Goal: Check status: Check status

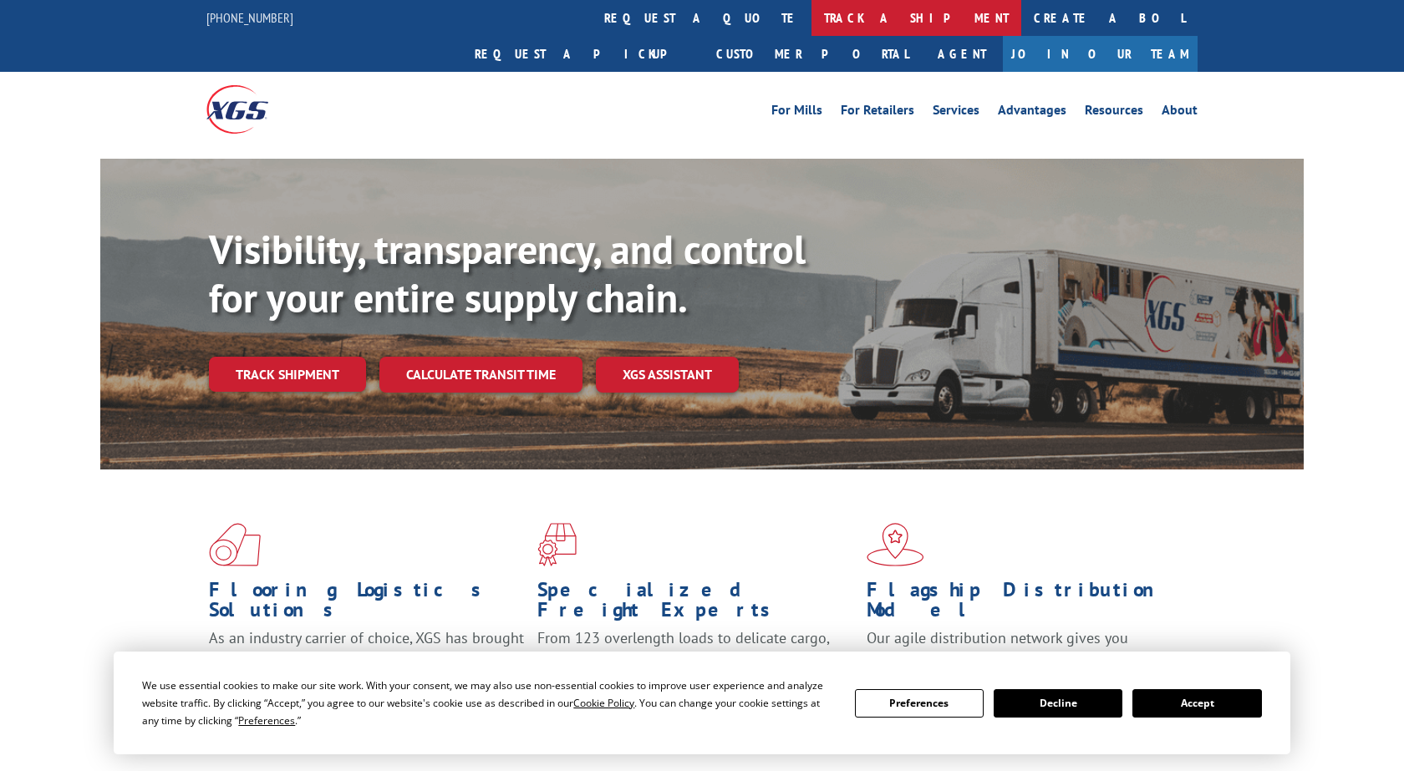
click at [812, 23] on link "track a shipment" at bounding box center [917, 18] width 210 height 36
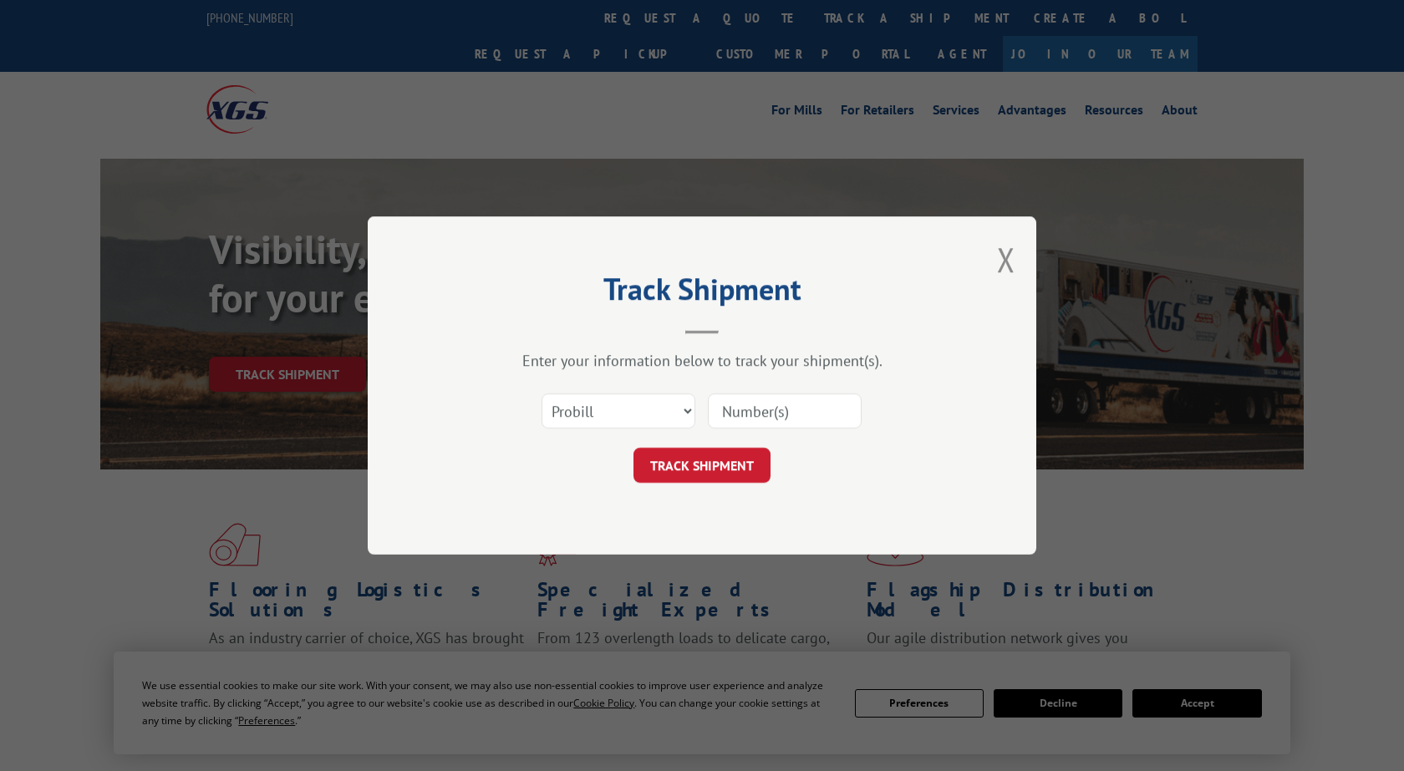
paste input "5906896"
type input "5906896"
click at [663, 467] on button "TRACK SHIPMENT" at bounding box center [702, 465] width 137 height 35
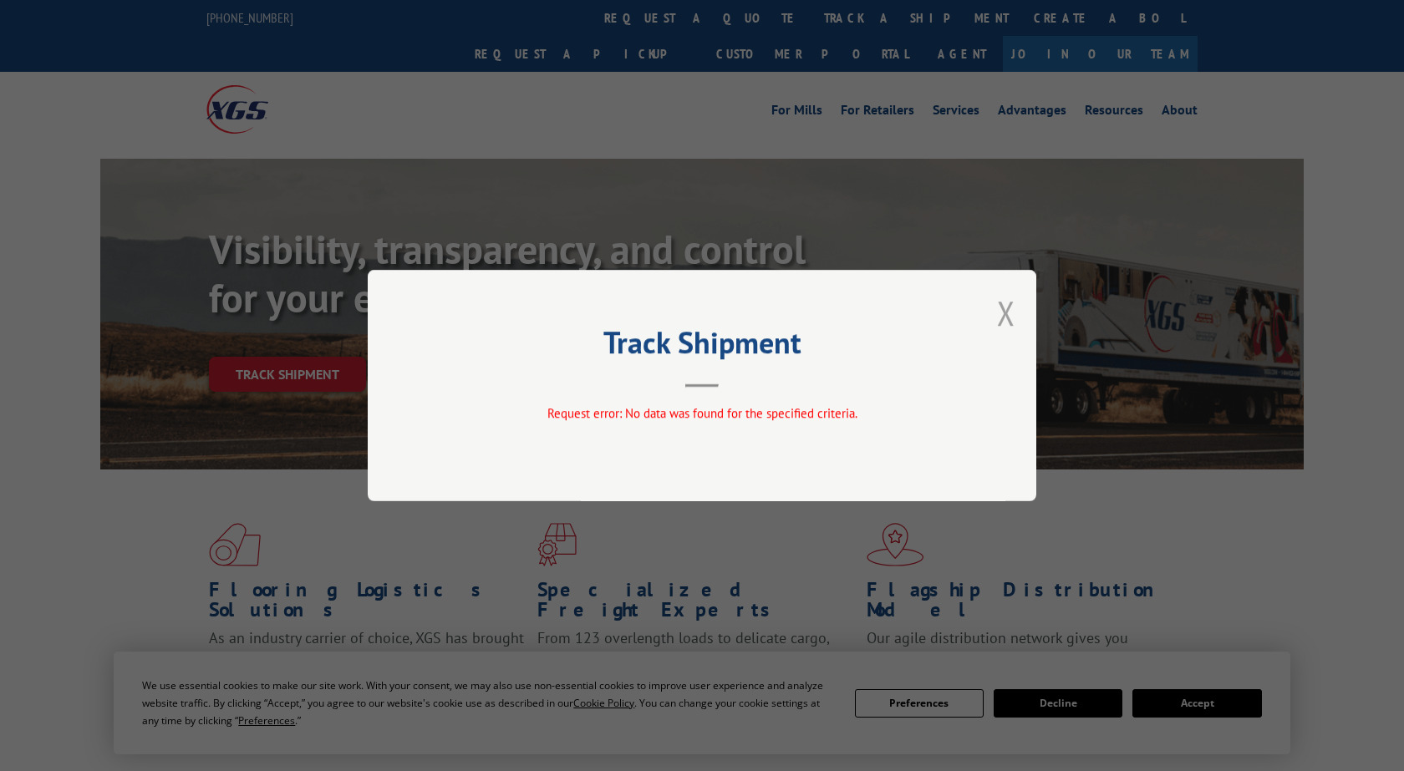
click at [1014, 308] on button "Close modal" at bounding box center [1006, 313] width 18 height 44
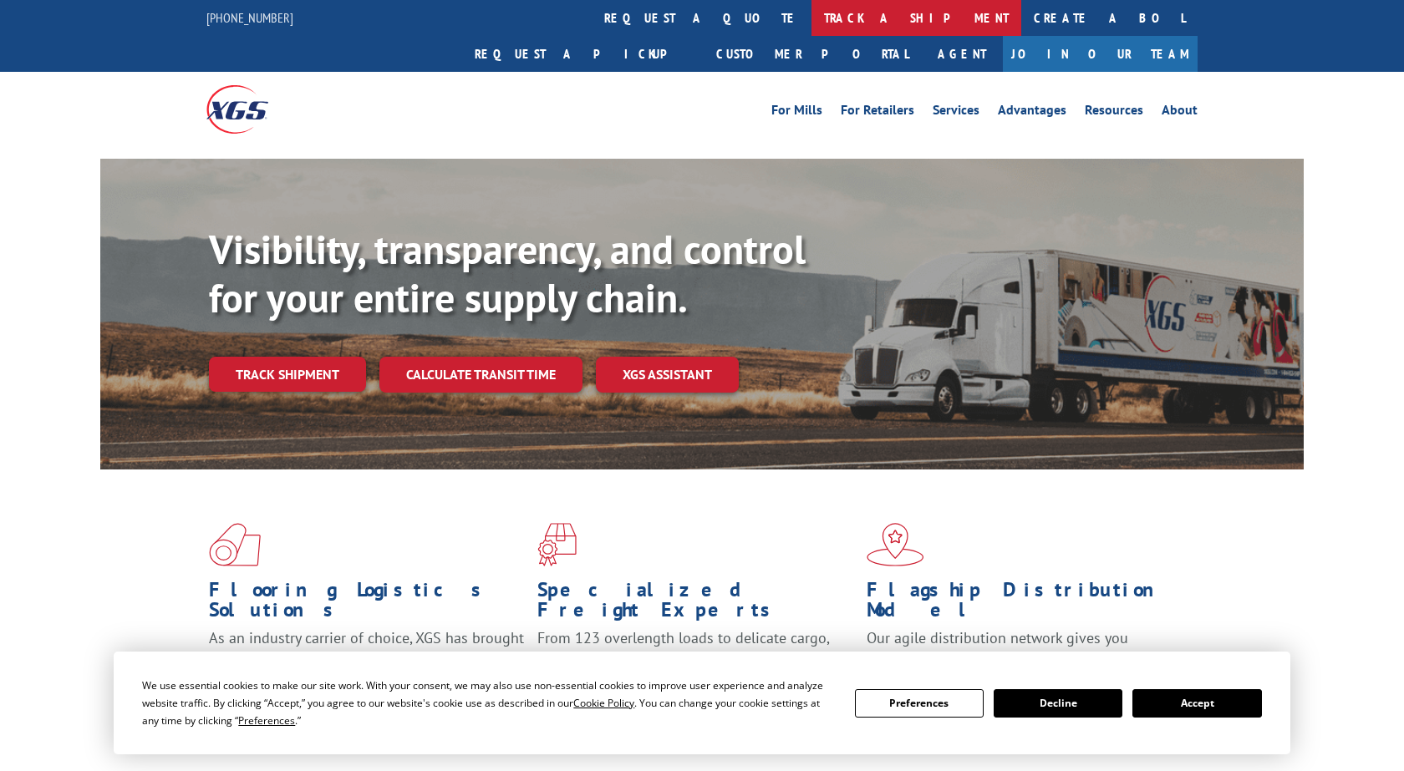
click at [812, 28] on link "track a shipment" at bounding box center [917, 18] width 210 height 36
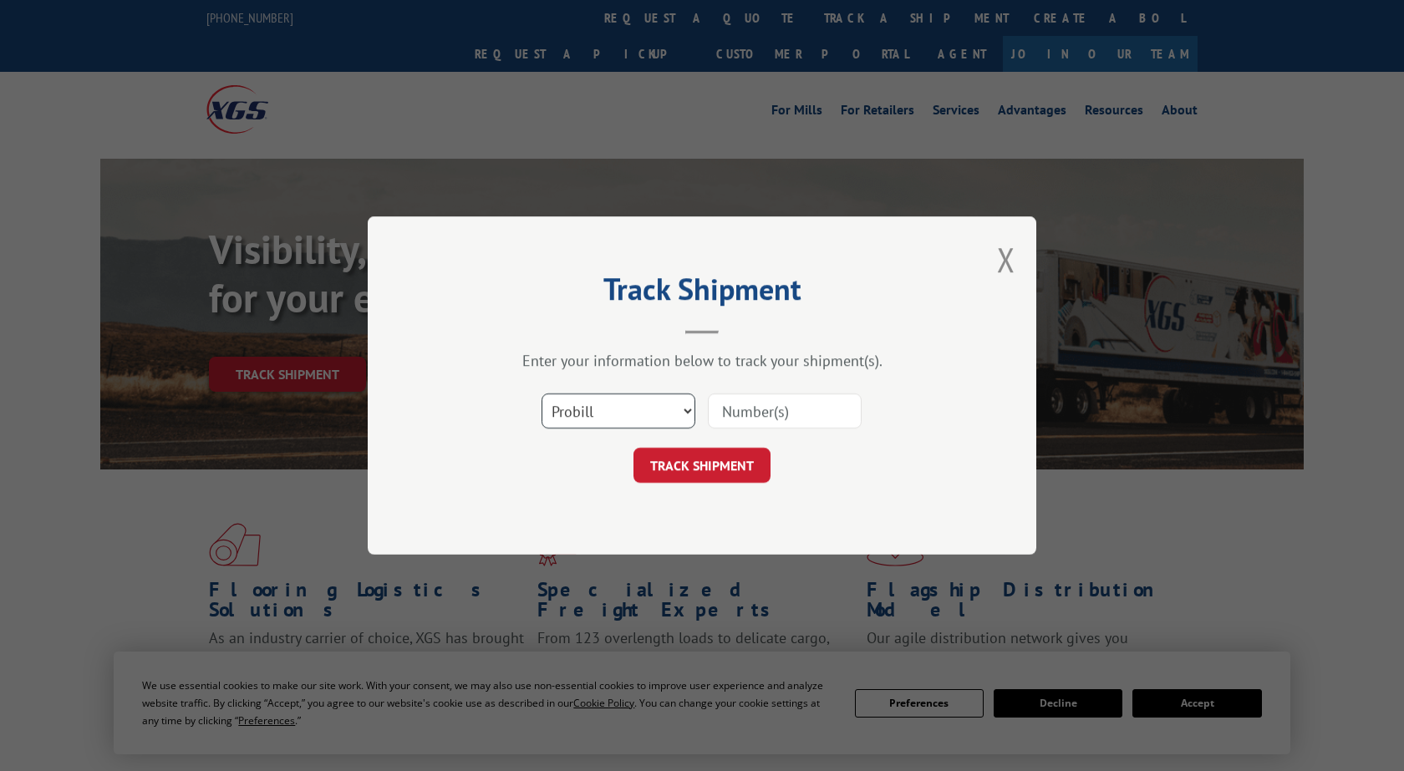
click at [542, 394] on select "Select category... Probill BOL PO" at bounding box center [619, 411] width 154 height 35
select select "bol"
click option "BOL" at bounding box center [0, 0] width 0 height 0
click at [731, 413] on input at bounding box center [785, 411] width 154 height 35
paste input "5906896"
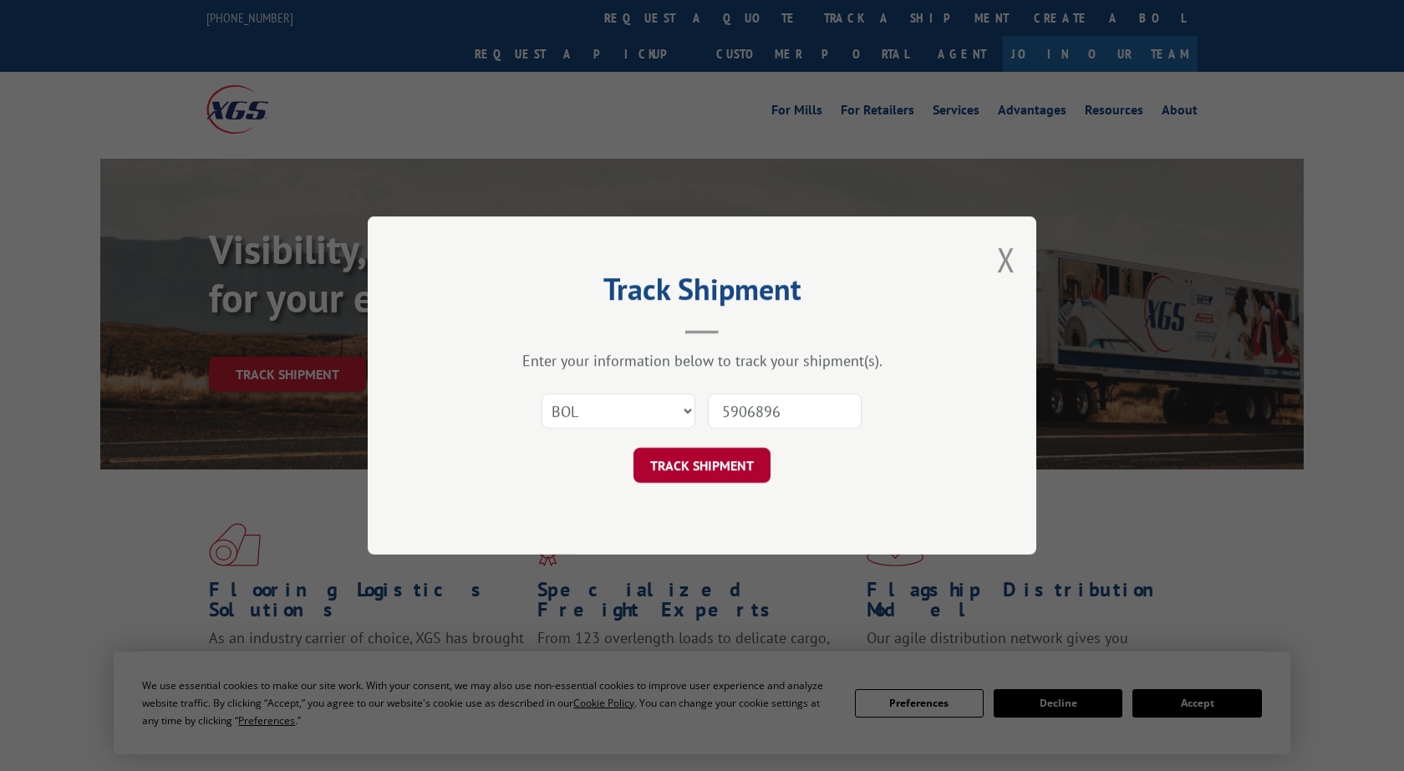
type input "5906896"
click at [700, 455] on button "TRACK SHIPMENT" at bounding box center [702, 465] width 137 height 35
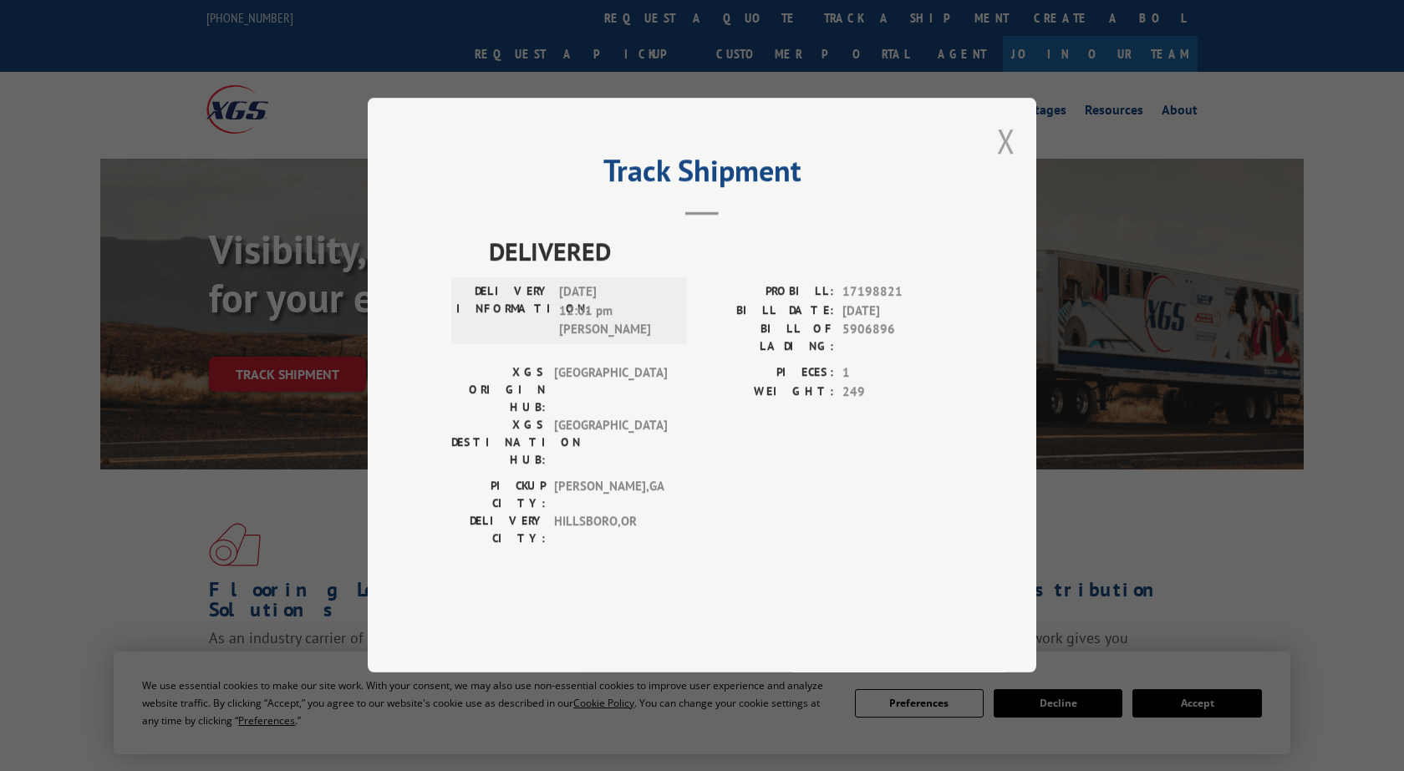
click at [1006, 163] on button "Close modal" at bounding box center [1006, 141] width 18 height 44
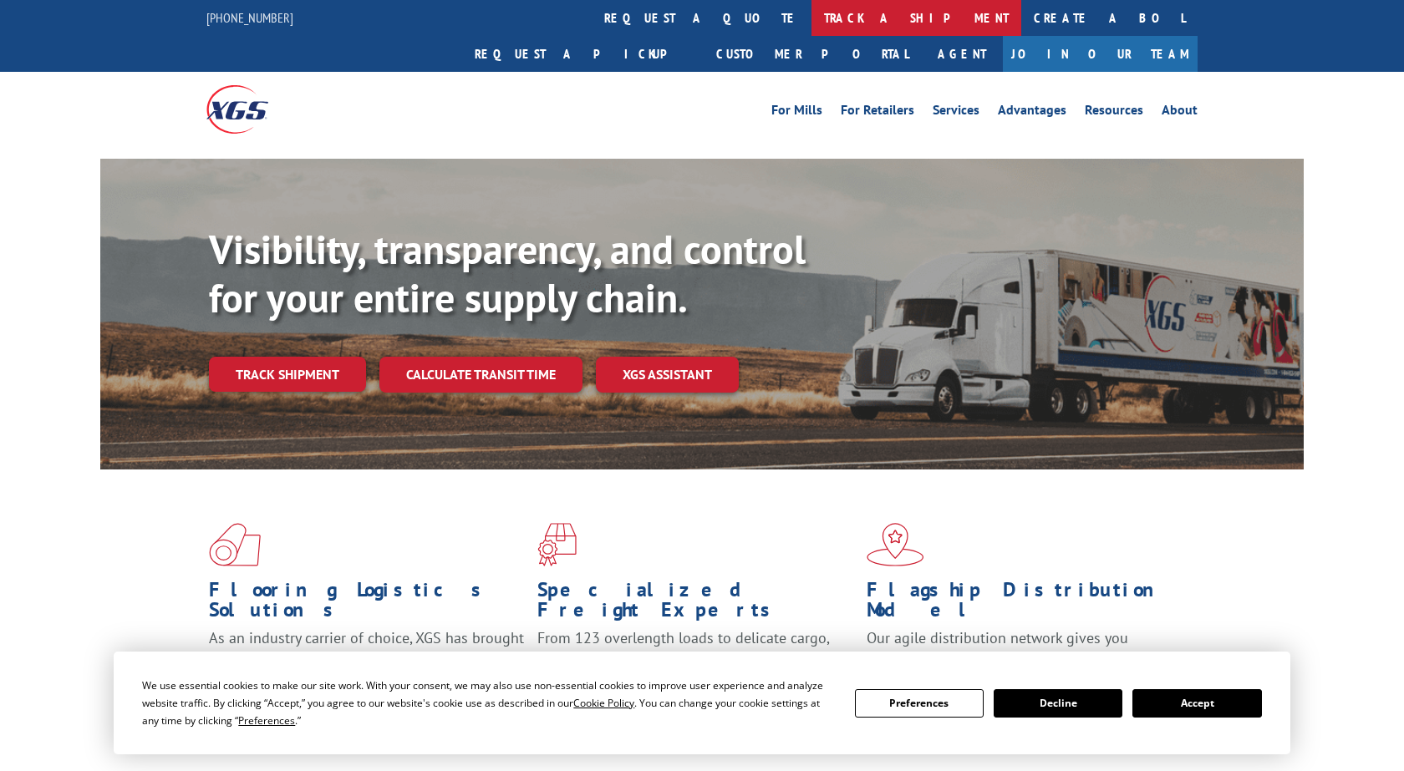
click at [812, 22] on link "track a shipment" at bounding box center [917, 18] width 210 height 36
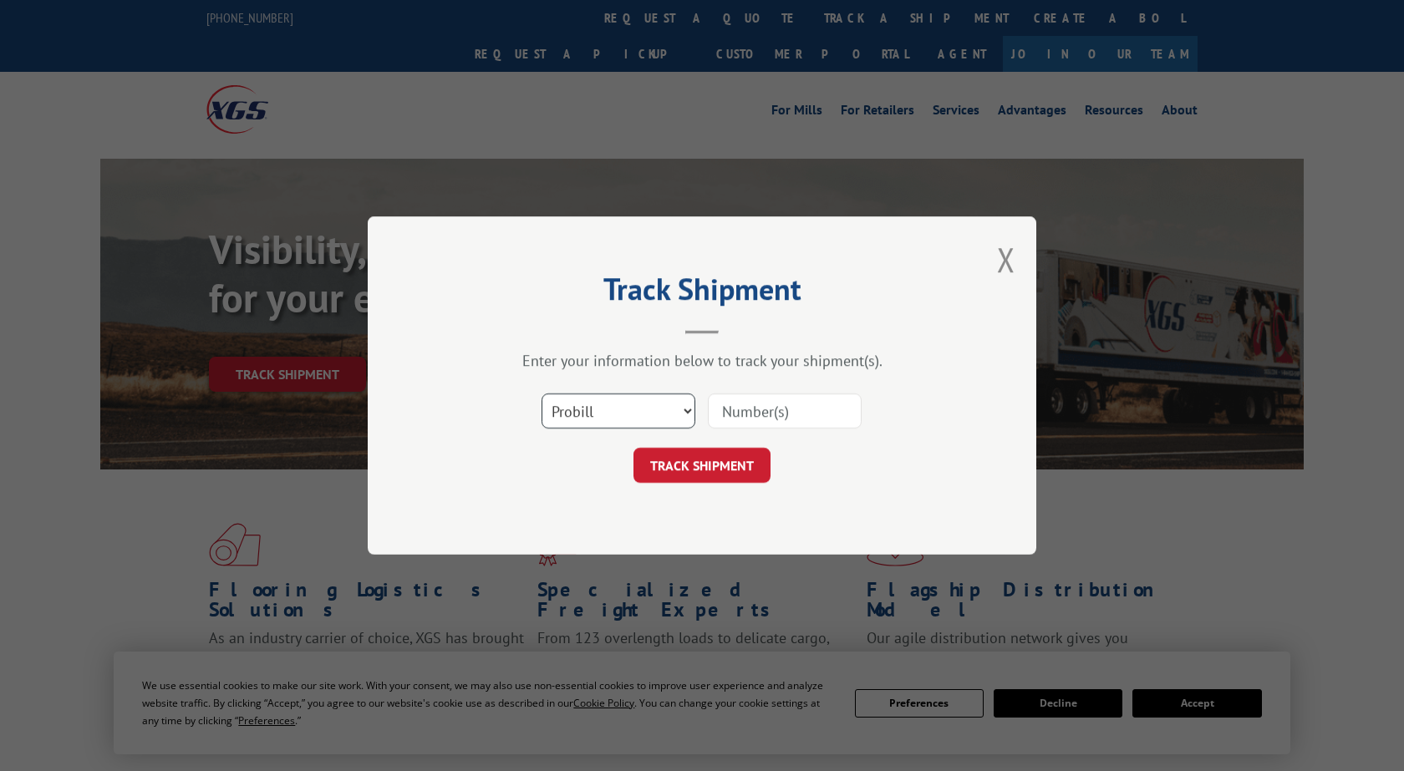
click at [542, 394] on select "Select category... Probill BOL PO" at bounding box center [619, 411] width 154 height 35
select select "bol"
click option "BOL" at bounding box center [0, 0] width 0 height 0
click at [767, 415] on input at bounding box center [785, 411] width 154 height 35
paste input "5906896"
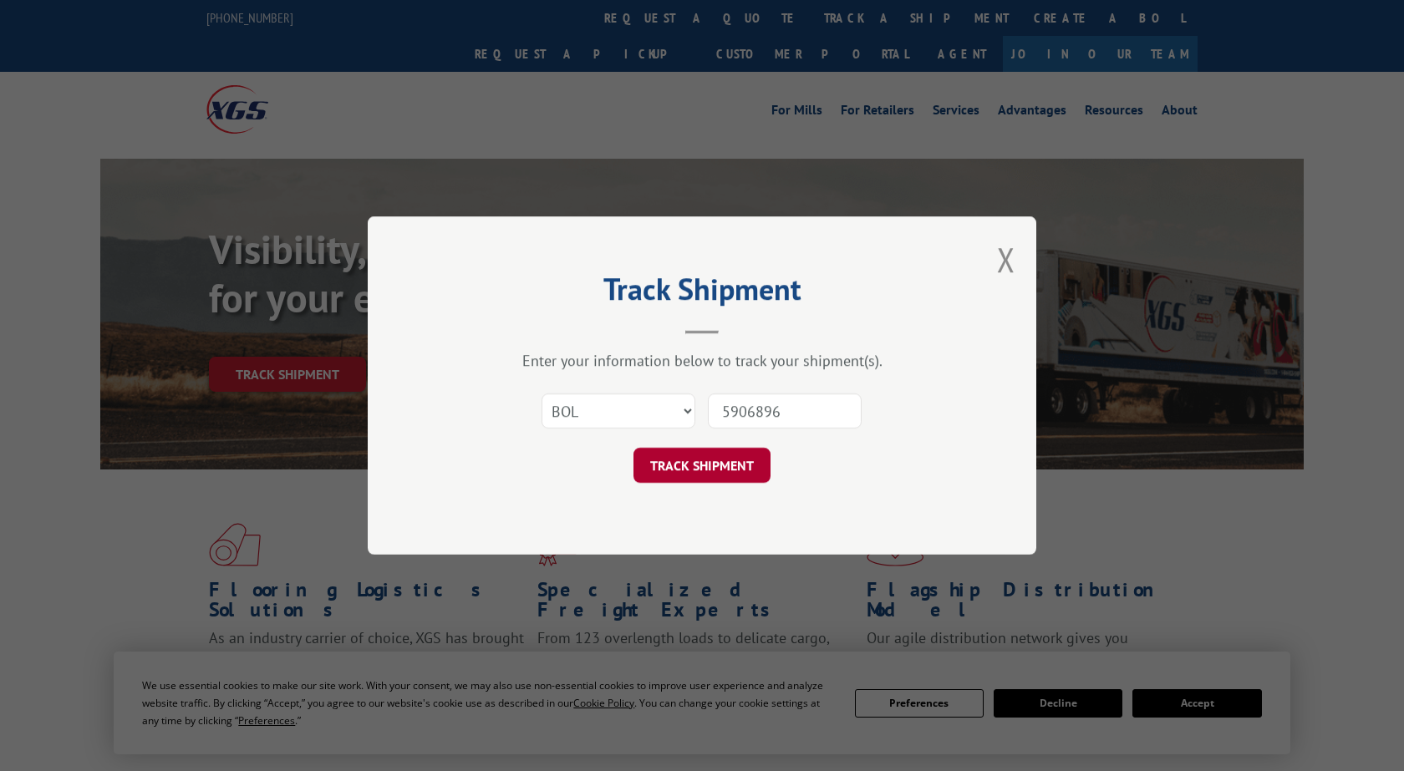
type input "5906896"
click at [716, 463] on button "TRACK SHIPMENT" at bounding box center [702, 465] width 137 height 35
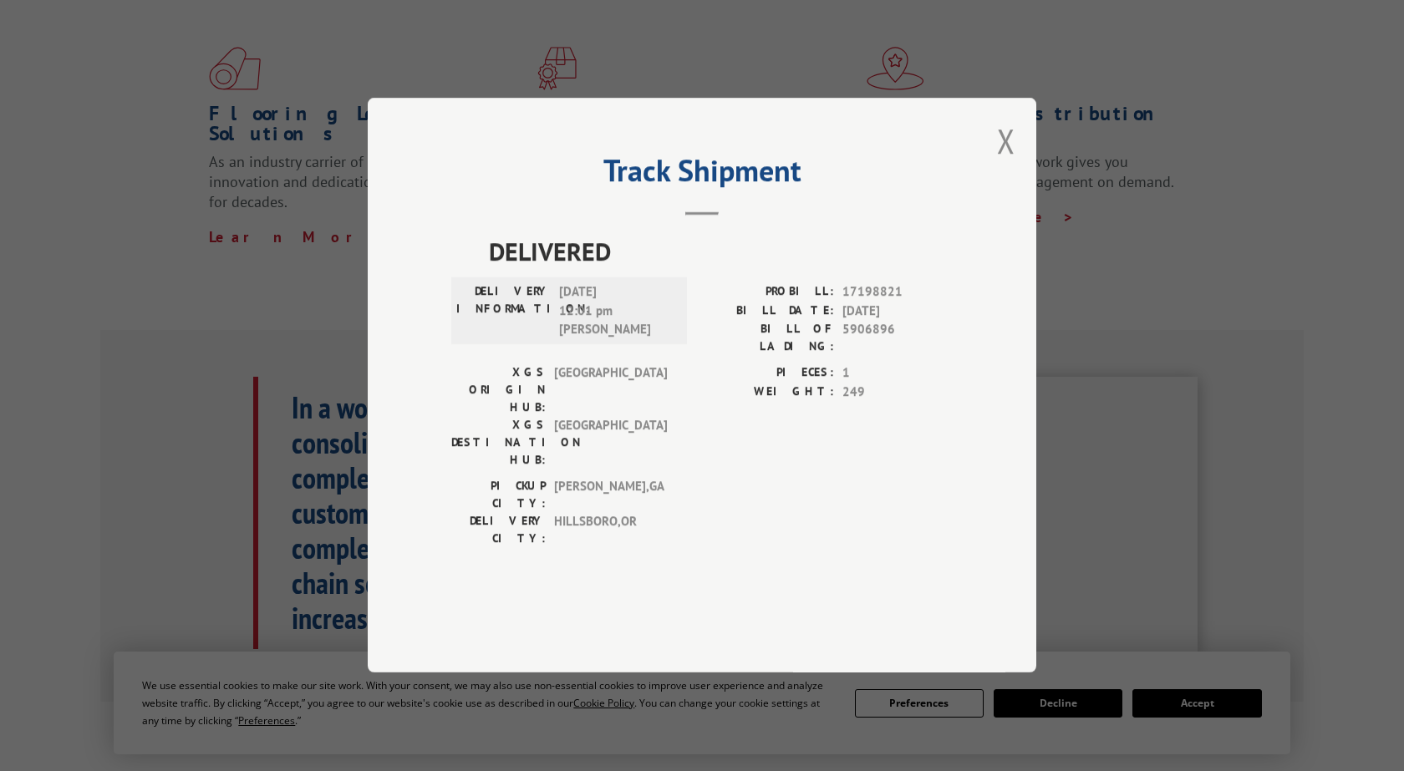
scroll to position [95, 0]
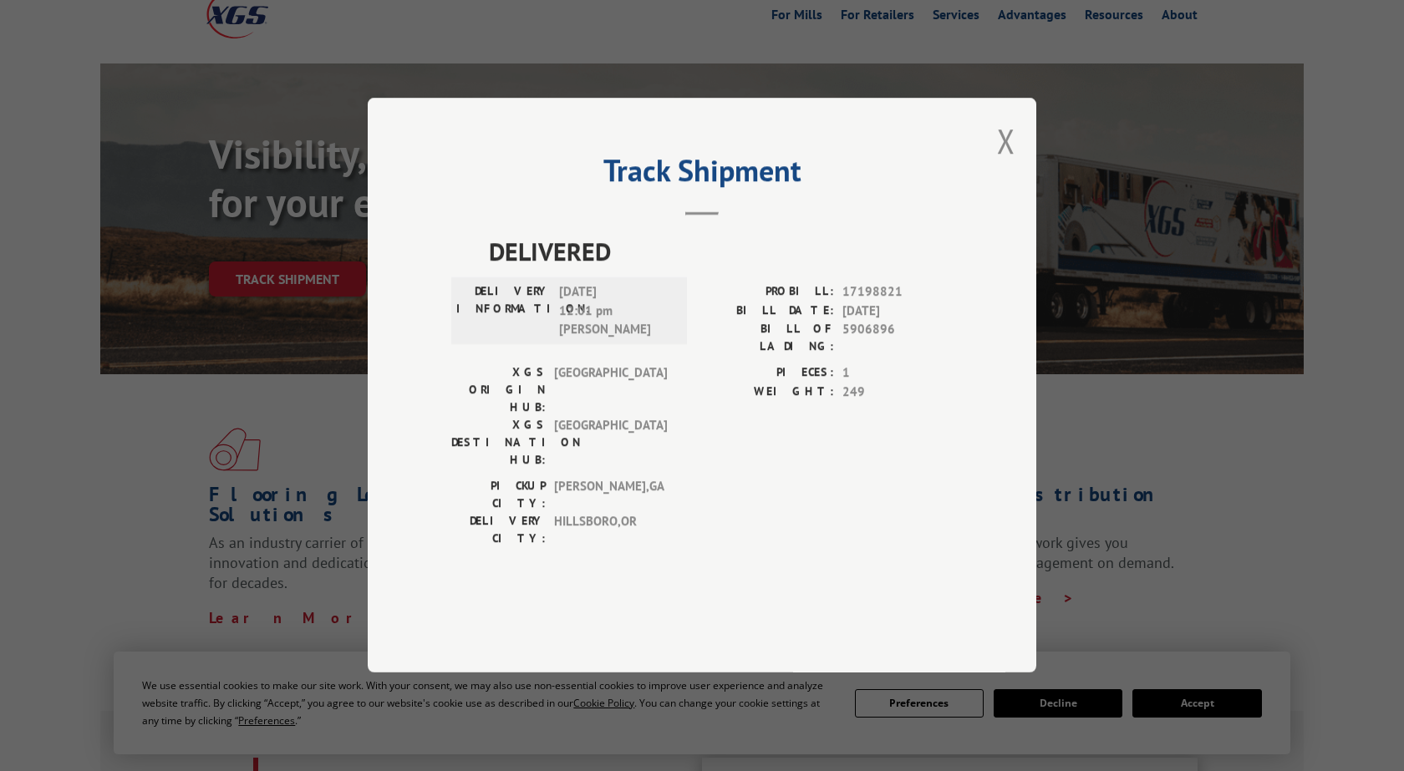
click at [1161, 425] on div "Track Shipment DELIVERED DELIVERY INFORMATION: [DATE] 12:01 pm [PERSON_NAME] PR…" at bounding box center [702, 385] width 1404 height 771
click at [1161, 375] on div "Track Shipment DELIVERED DELIVERY INFORMATION: [DATE] 12:01 pm [PERSON_NAME] PR…" at bounding box center [702, 385] width 1404 height 771
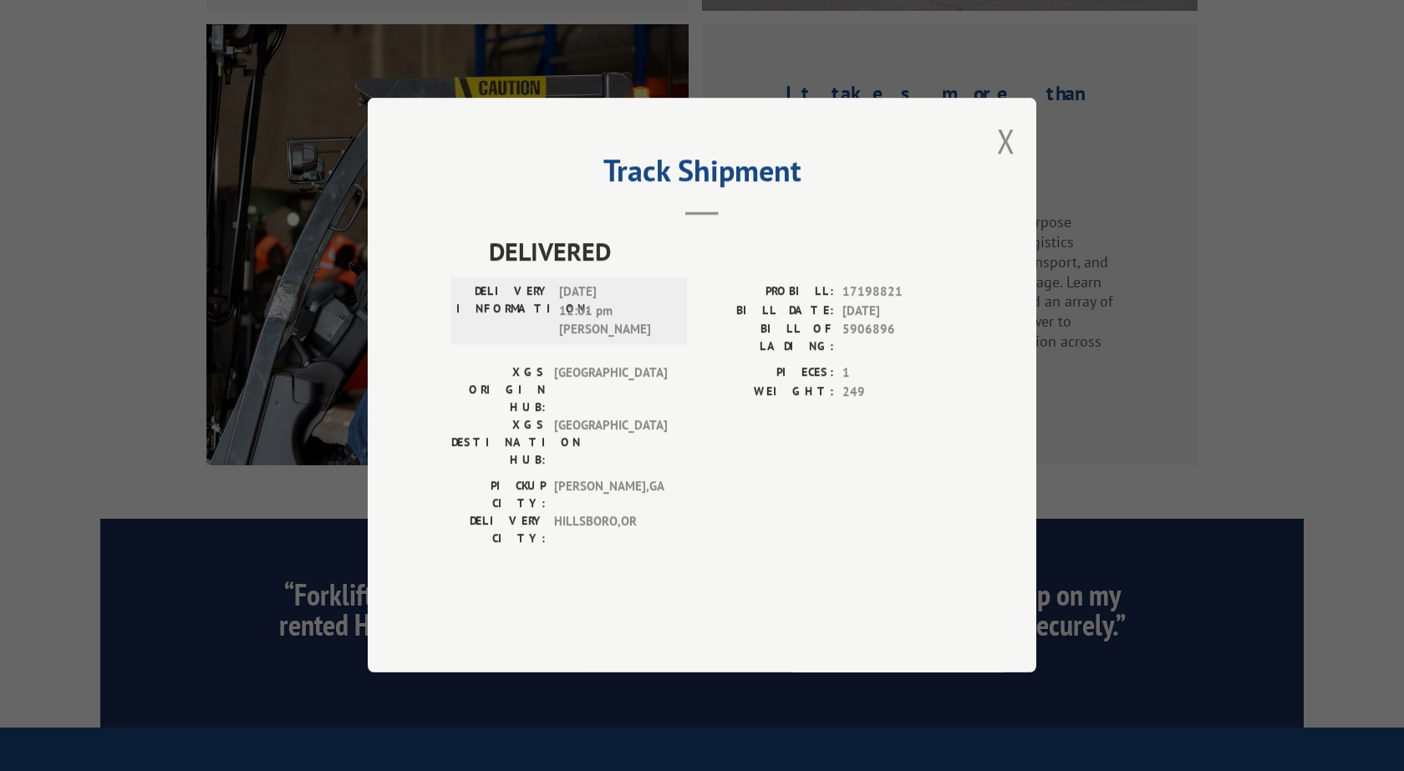
scroll to position [2096, 0]
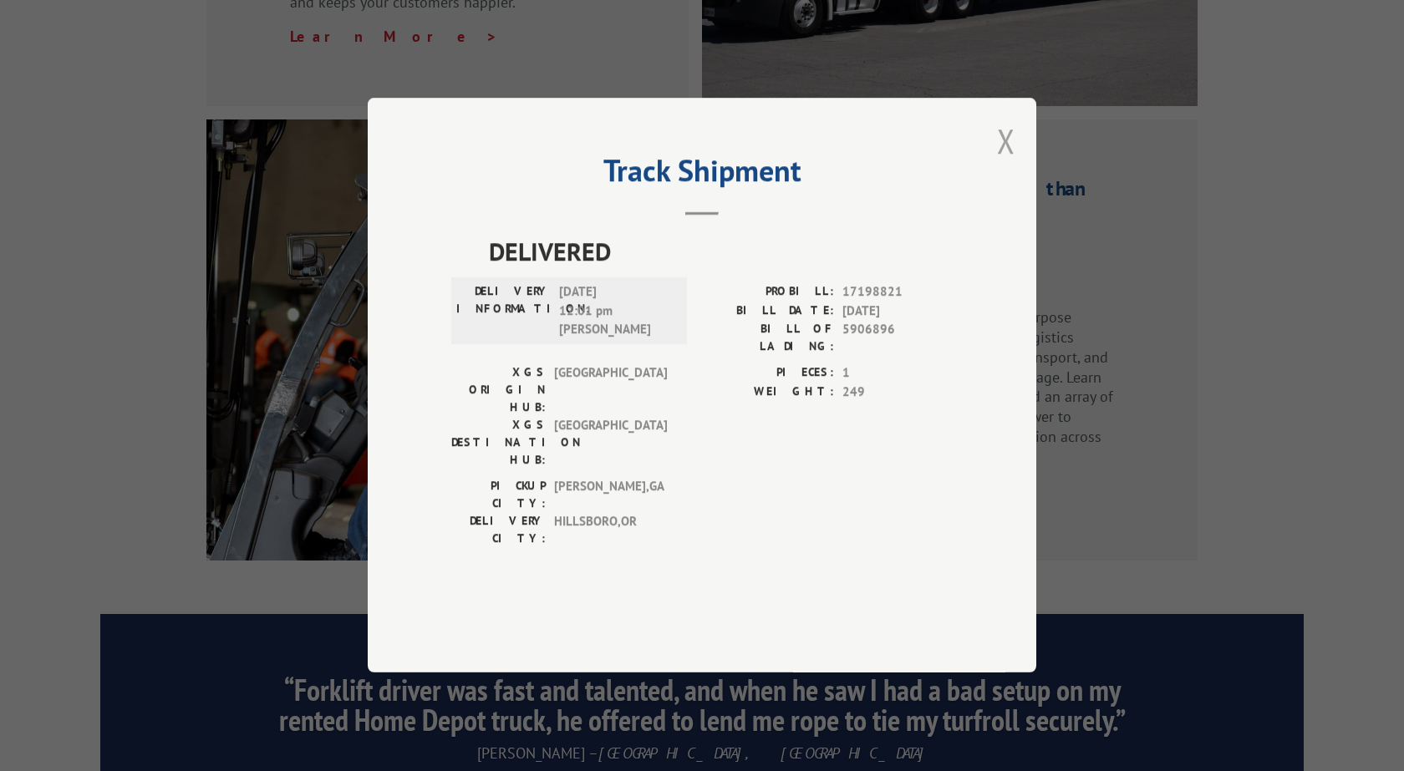
click at [1007, 163] on button "Close modal" at bounding box center [1006, 141] width 18 height 44
